Goal: Check status: Check status

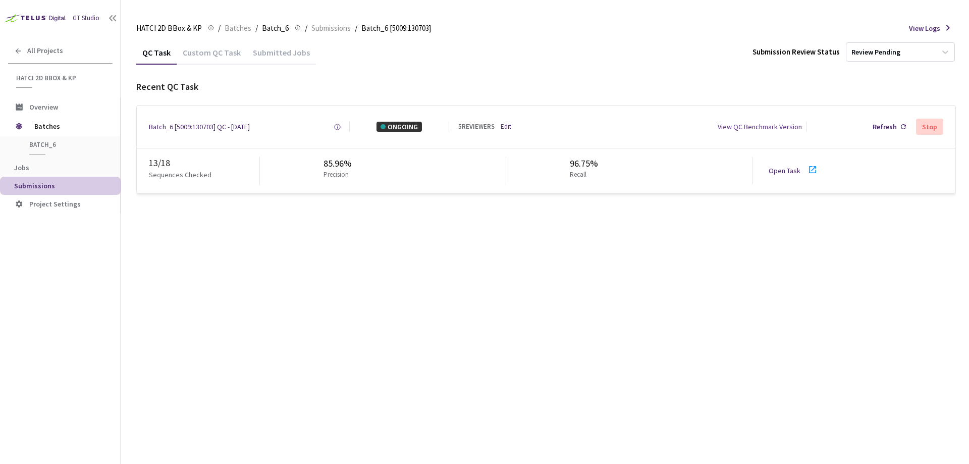
click at [284, 56] on div "Submitted Jobs" at bounding box center [281, 55] width 69 height 17
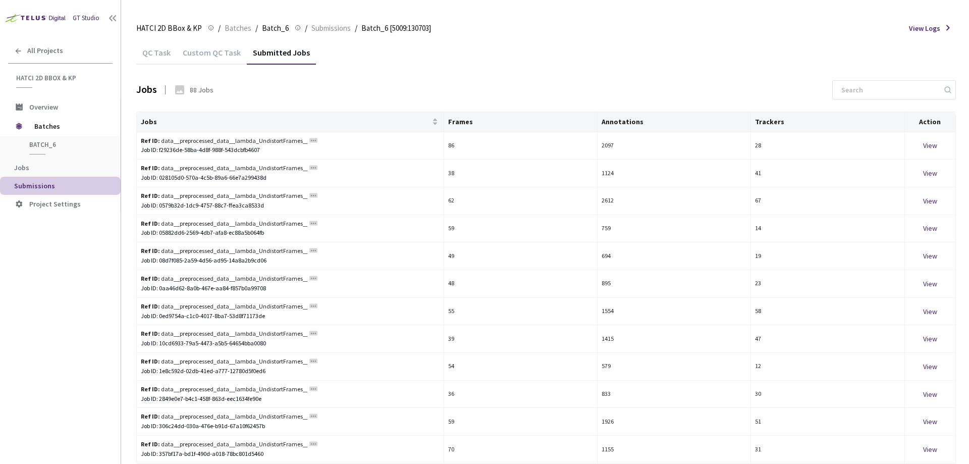
click at [153, 57] on div "QC Task" at bounding box center [156, 55] width 40 height 17
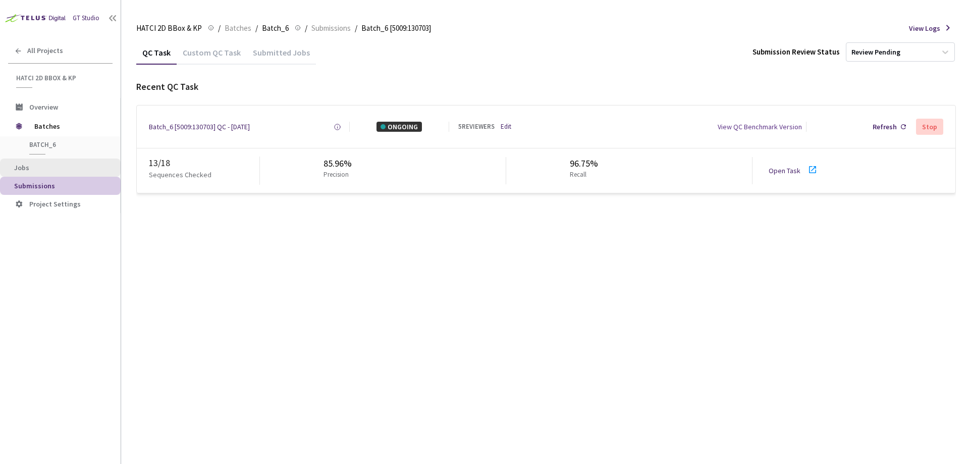
click at [37, 168] on span "Jobs" at bounding box center [63, 168] width 98 height 9
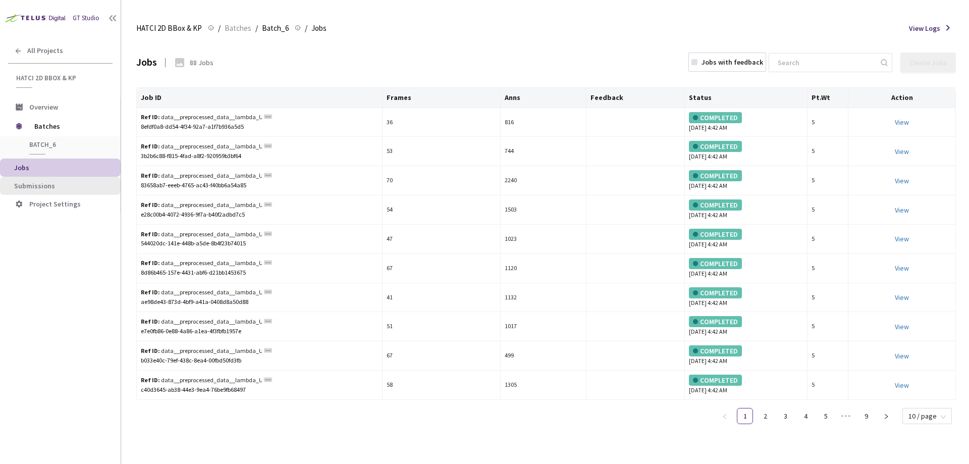
click at [58, 189] on span "Submissions" at bounding box center [63, 186] width 98 height 9
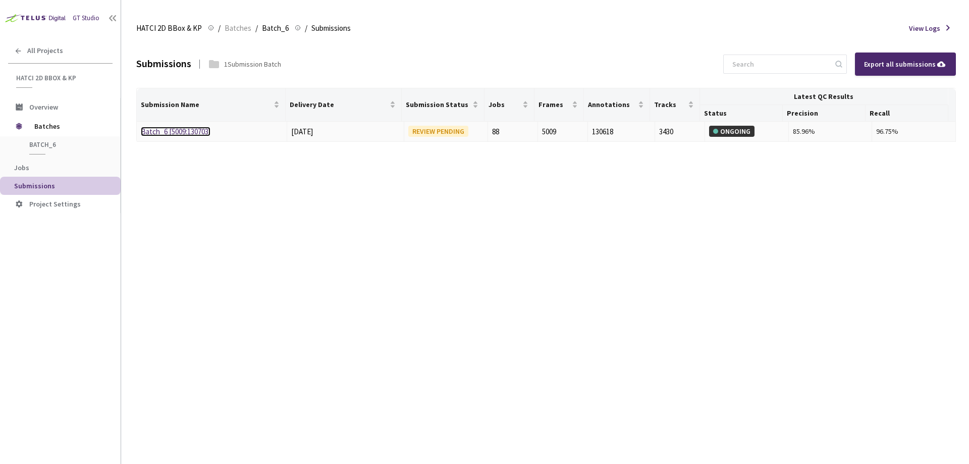
click at [175, 130] on link "Batch_6 [5009:130703]" at bounding box center [176, 132] width 70 height 10
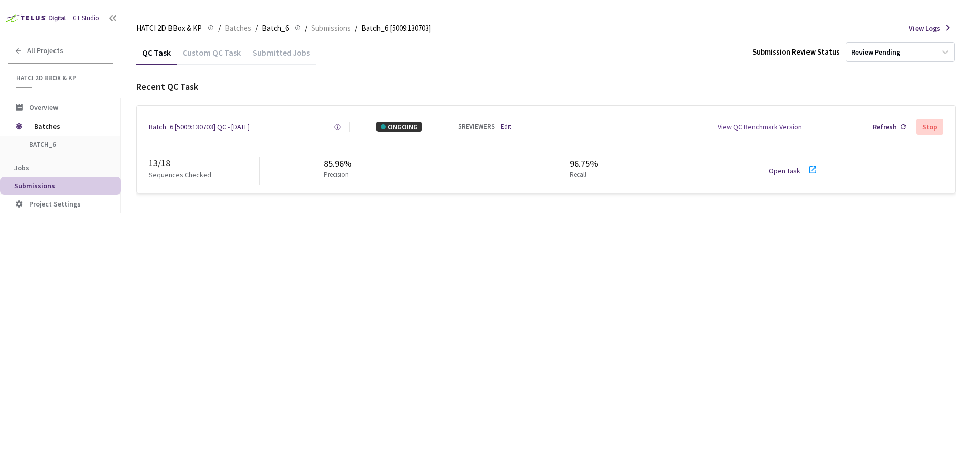
click at [226, 55] on div "Custom QC Task" at bounding box center [212, 55] width 70 height 17
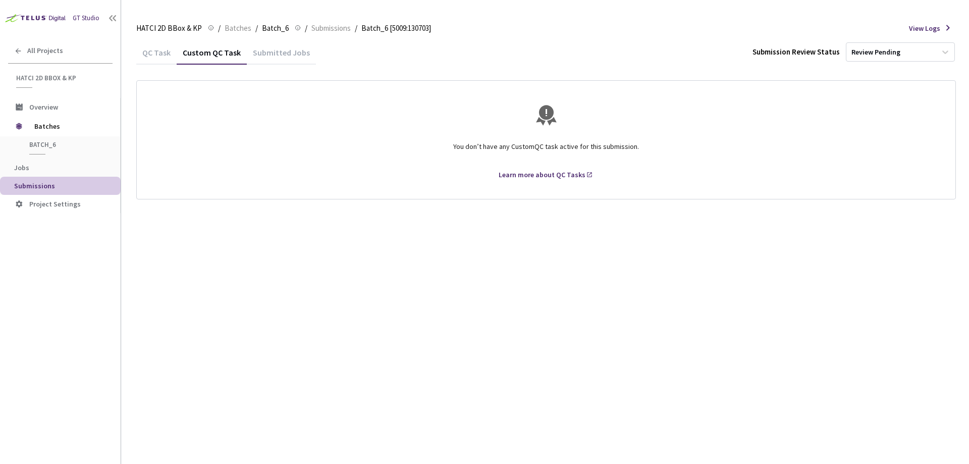
click at [137, 43] on div "QC Task" at bounding box center [156, 51] width 40 height 22
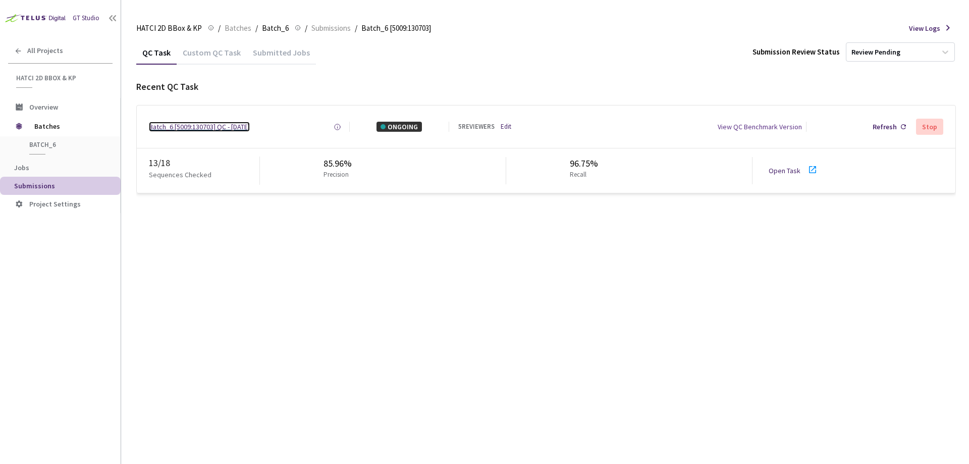
click at [192, 127] on div "Batch_6 [5009:130703] QC - [DATE]" at bounding box center [199, 127] width 101 height 10
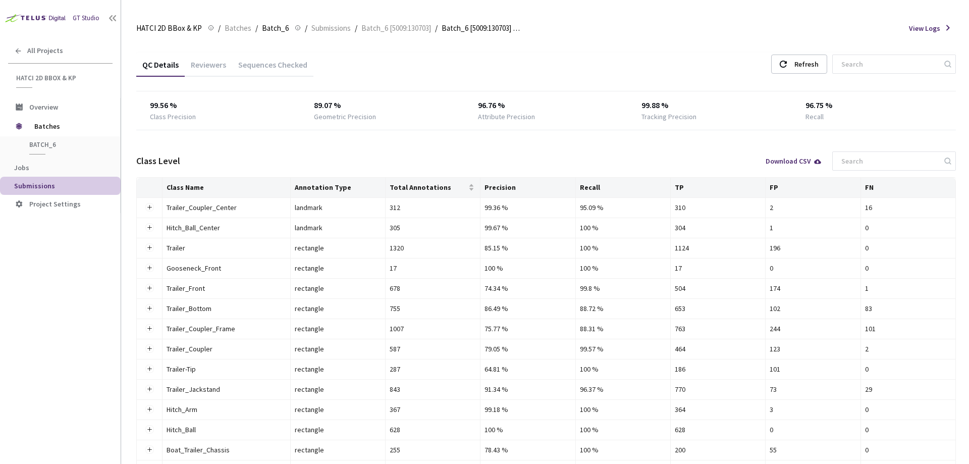
click at [202, 63] on div "Reviewers" at bounding box center [208, 68] width 47 height 17
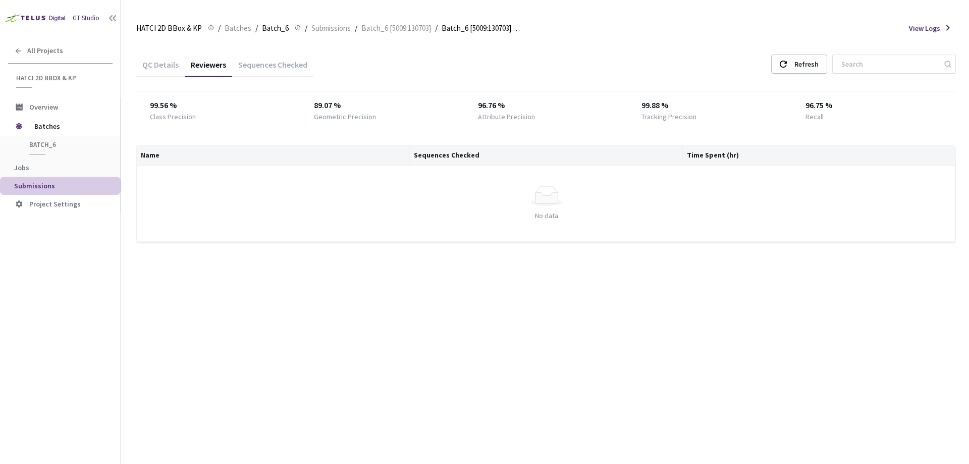
click at [267, 74] on div "Sequences Checked" at bounding box center [272, 68] width 81 height 17
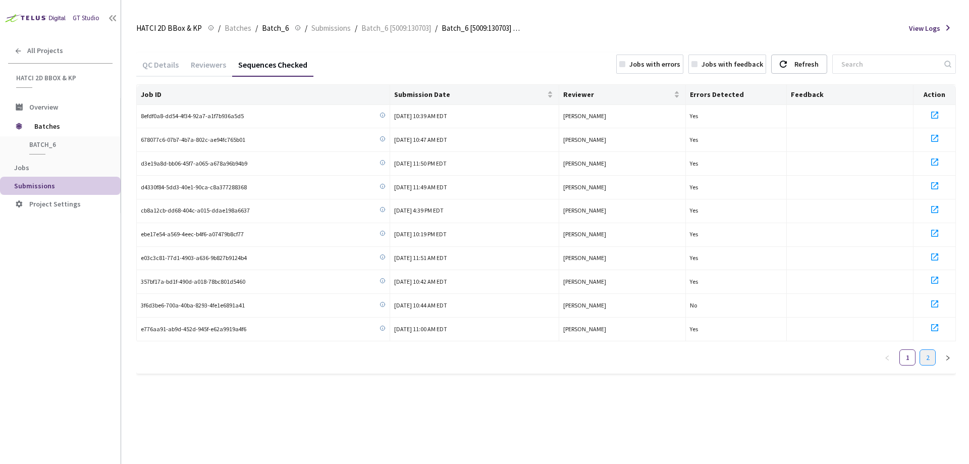
click at [929, 358] on link "2" at bounding box center [927, 357] width 15 height 15
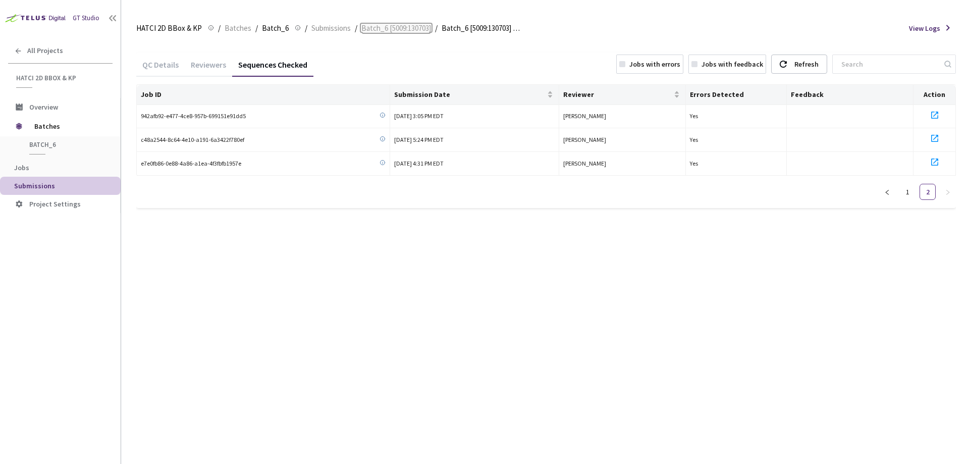
click at [374, 28] on span "Batch_6 [5009:130703]" at bounding box center [396, 28] width 70 height 12
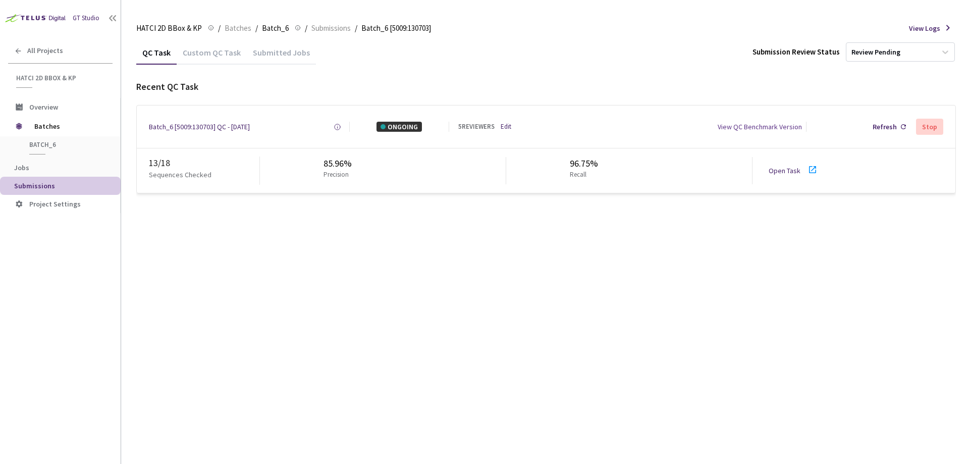
click at [782, 169] on link "Open Task" at bounding box center [785, 170] width 32 height 9
click at [788, 172] on link "Open Task" at bounding box center [785, 170] width 32 height 9
